Goal: Information Seeking & Learning: Understand process/instructions

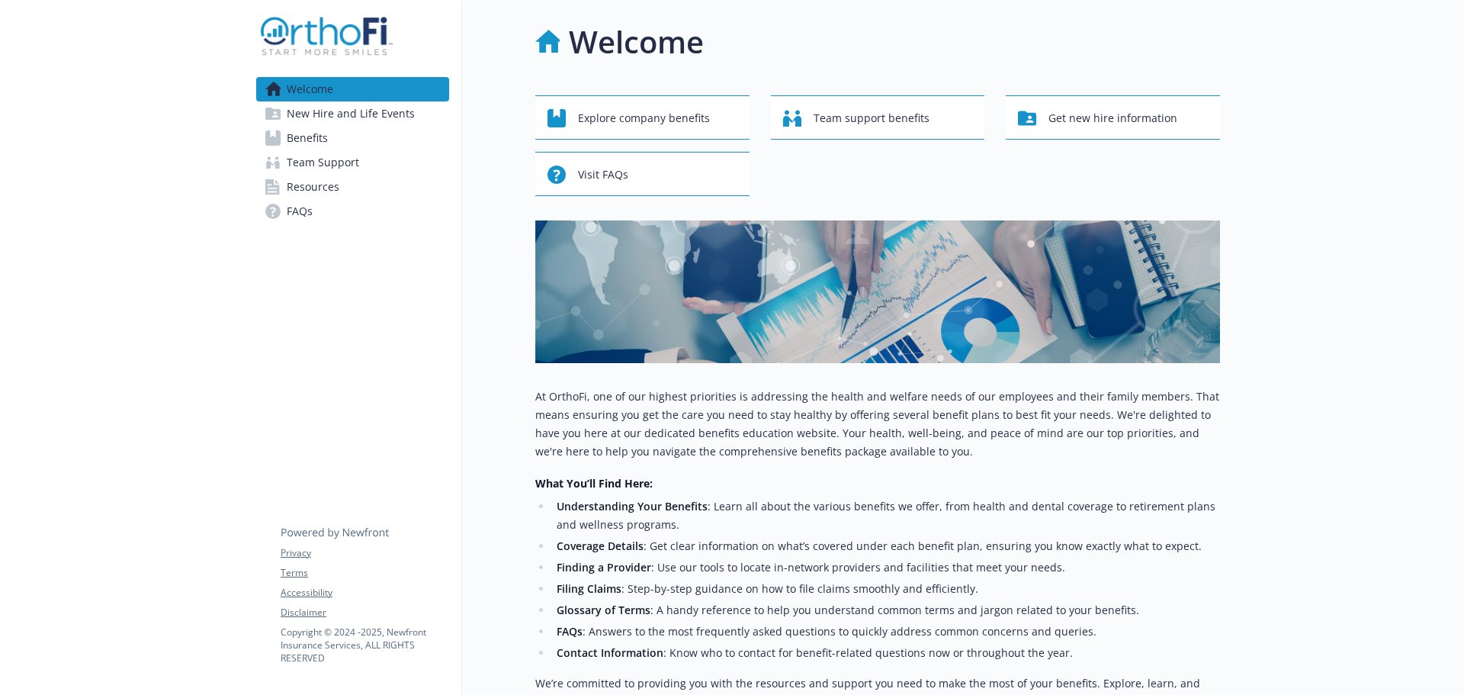
click at [320, 142] on span "Benefits" at bounding box center [307, 138] width 41 height 24
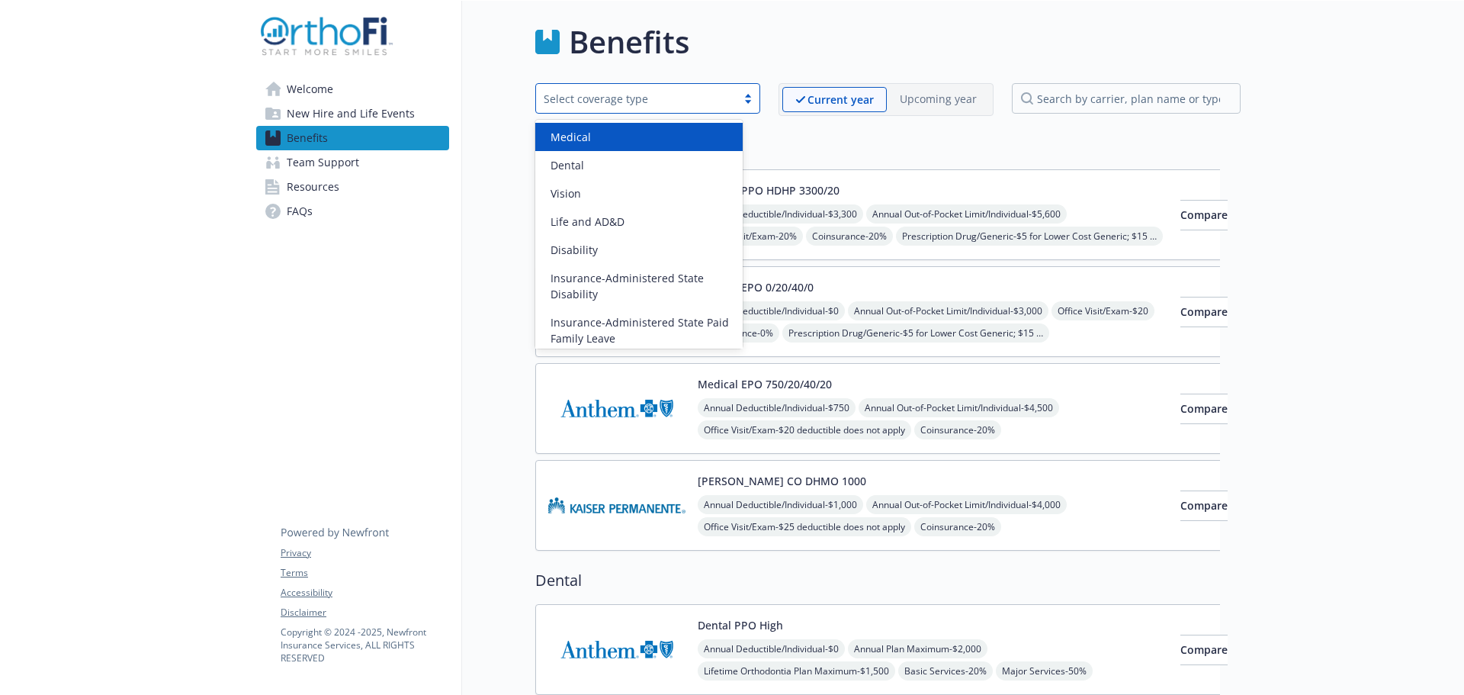
click at [700, 98] on div "Select coverage type" at bounding box center [636, 99] width 185 height 16
click at [330, 183] on span "Resources" at bounding box center [313, 187] width 53 height 24
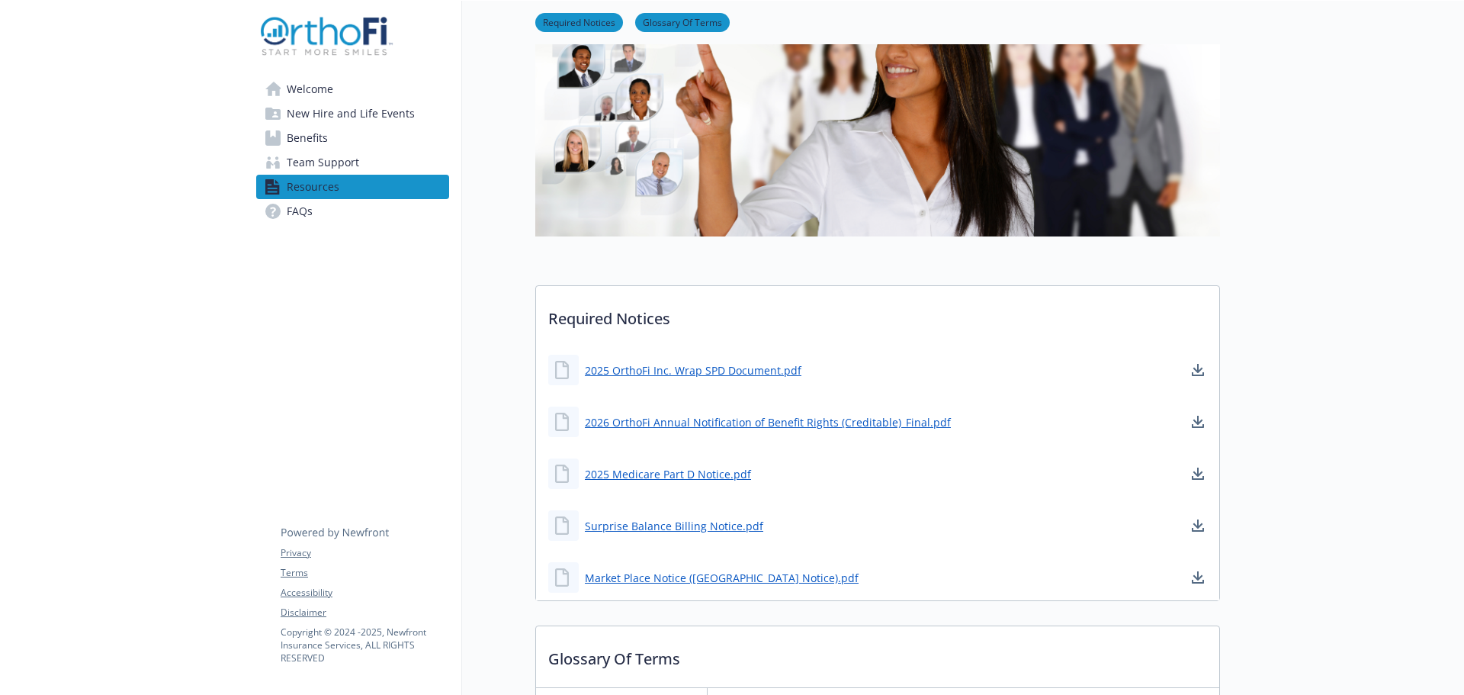
scroll to position [229, 0]
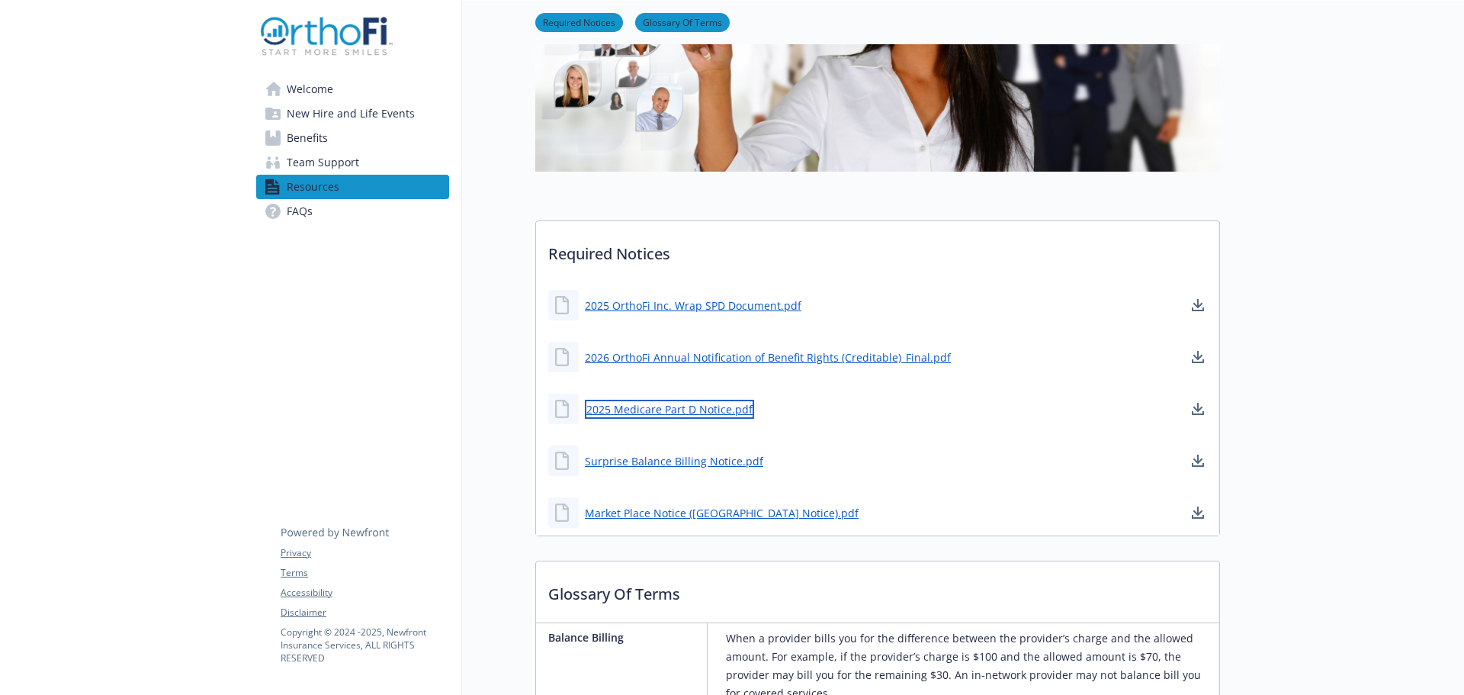
click at [650, 409] on link "2025 Medicare Part D Notice.pdf" at bounding box center [669, 409] width 169 height 19
click at [668, 19] on link "Glossary Of Terms" at bounding box center [682, 21] width 95 height 14
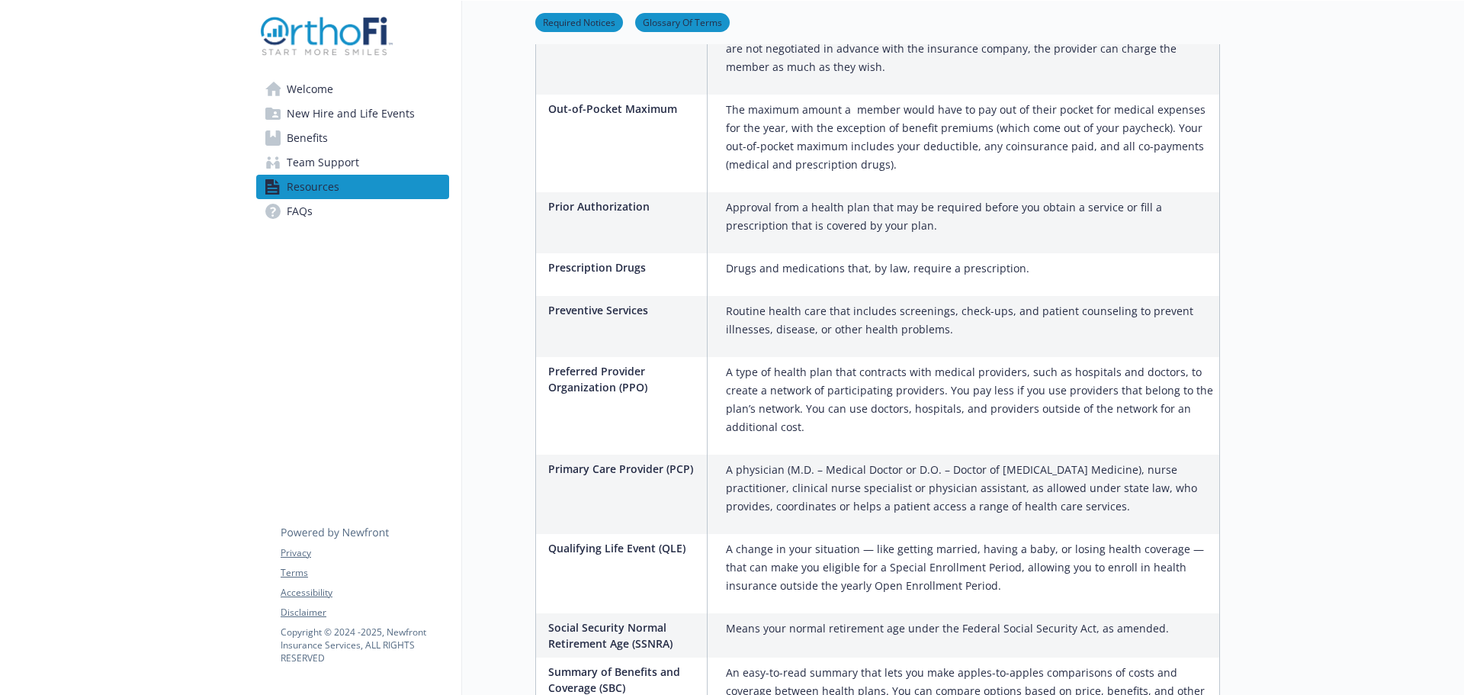
scroll to position [2419, 11]
